Goal: Information Seeking & Learning: Check status

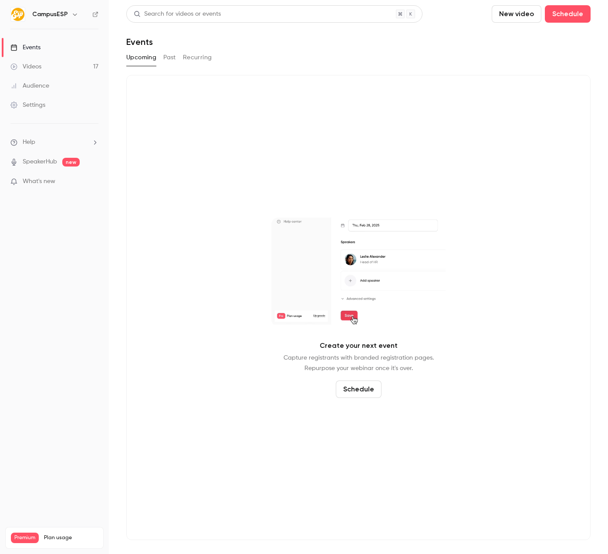
click at [174, 60] on button "Past" at bounding box center [169, 58] width 13 height 14
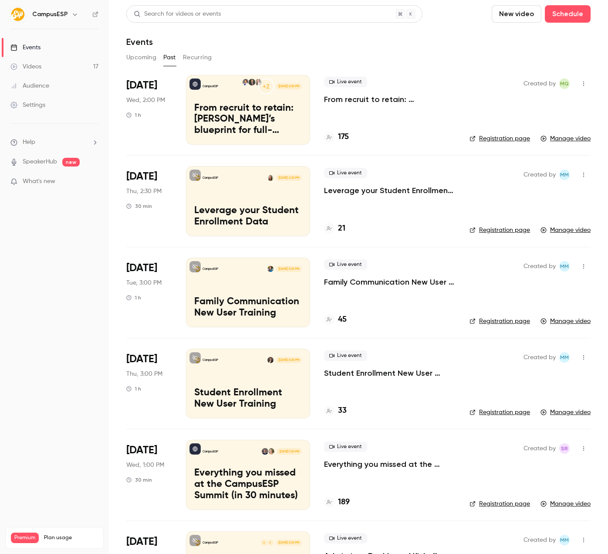
scroll to position [177, 0]
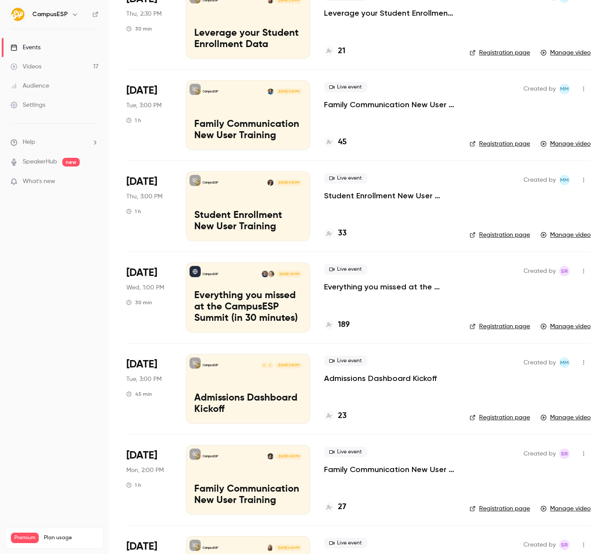
click at [172, 378] on li "[DATE] Tue, 3:00 PM 45 min CampusESP F K [DATE] 3:00 PM Admissions Dashboard Ki…" at bounding box center [358, 388] width 464 height 91
click at [219, 380] on div "CampusESP F K [DATE] 3:00 PM Admissions Dashboard Kickoff" at bounding box center [248, 389] width 124 height 70
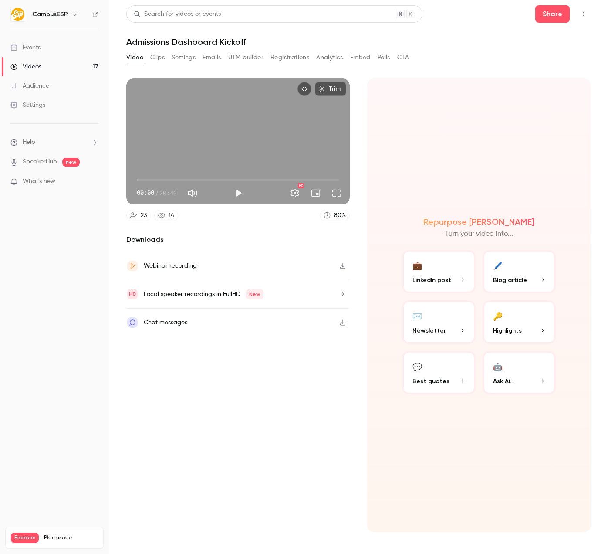
click at [289, 56] on button "Registrations" at bounding box center [289, 58] width 39 height 14
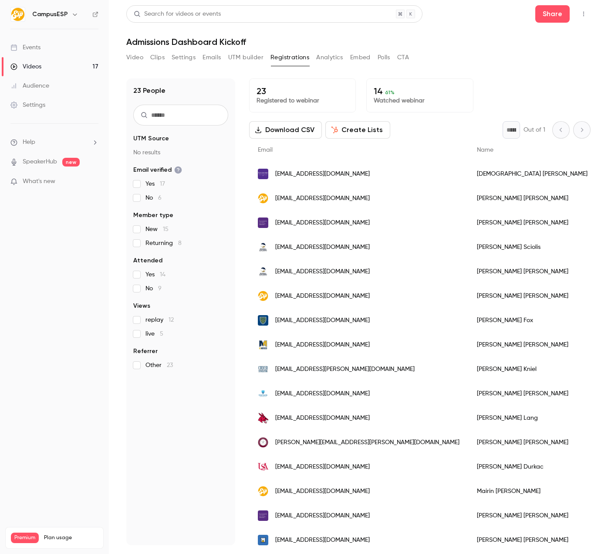
click at [180, 118] on input "text" at bounding box center [180, 115] width 95 height 21
type input "*****"
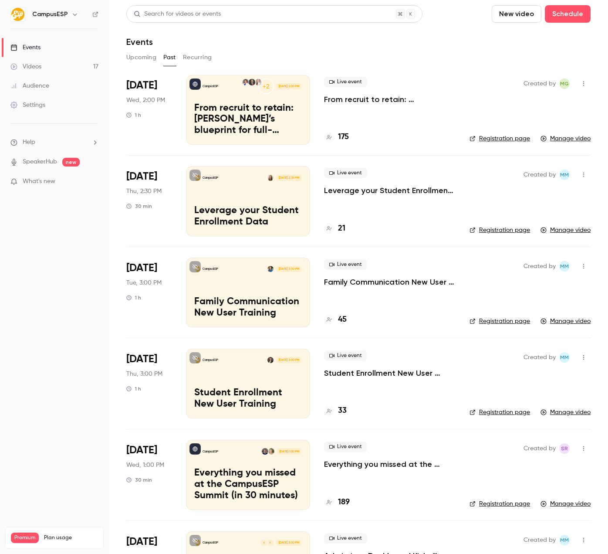
click at [194, 60] on button "Recurring" at bounding box center [197, 58] width 29 height 14
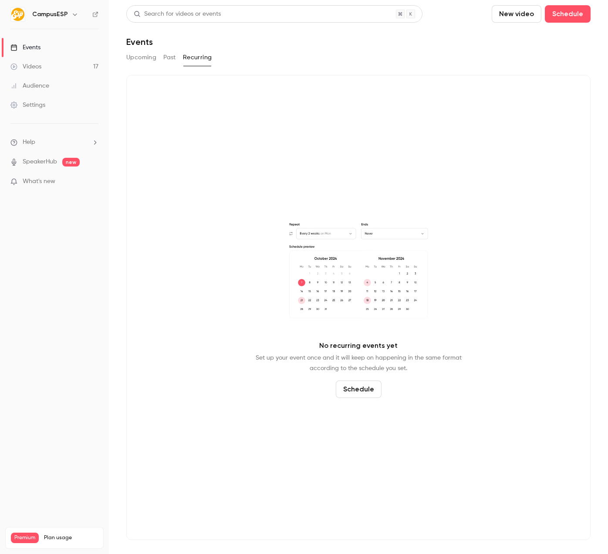
click at [174, 62] on button "Past" at bounding box center [169, 58] width 13 height 14
